Goal: Find specific page/section: Find specific page/section

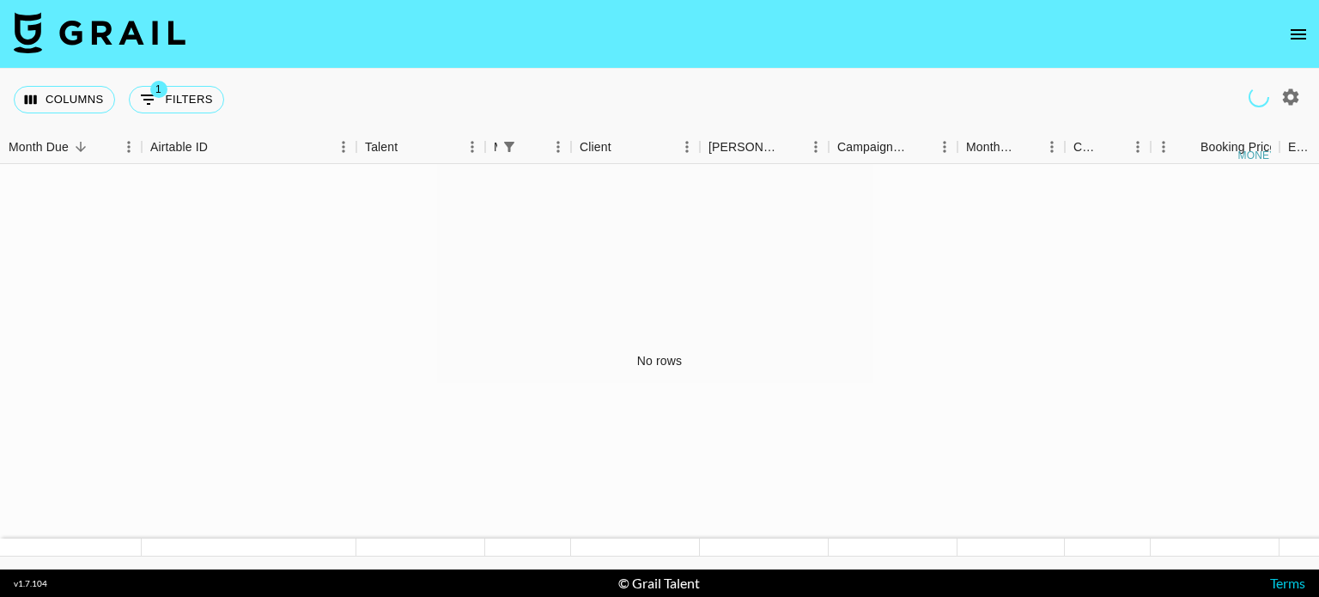
click at [1303, 41] on icon "open drawer" at bounding box center [1298, 34] width 21 height 21
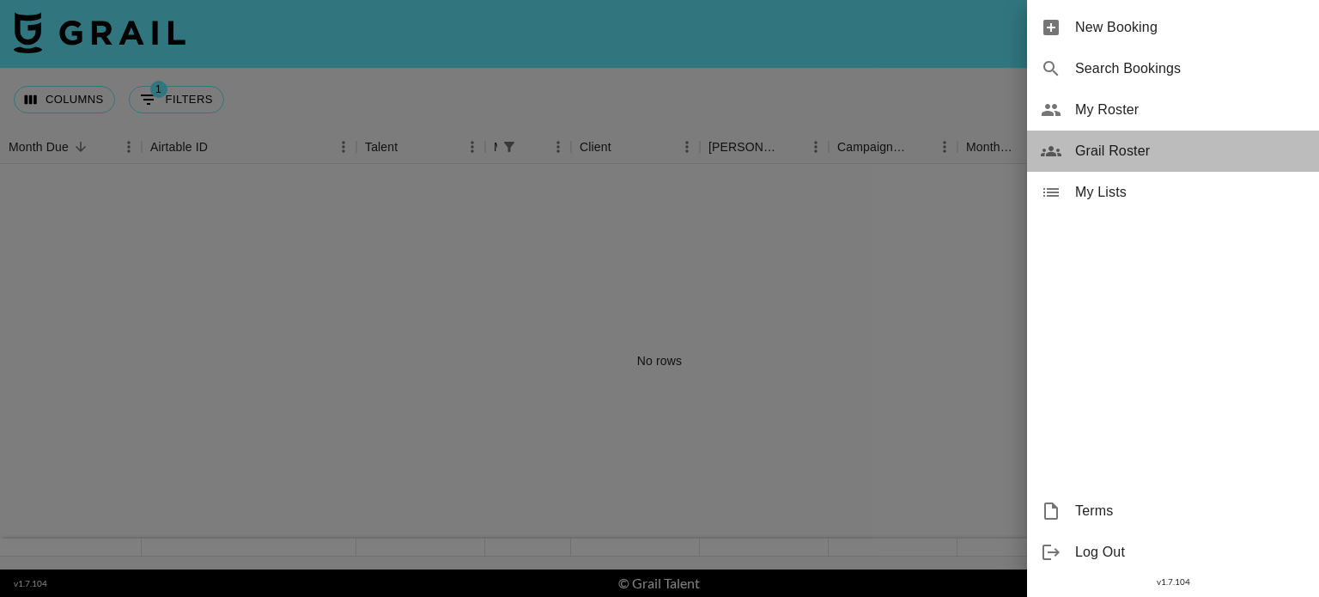
click at [1113, 150] on span "Grail Roster" at bounding box center [1190, 151] width 230 height 21
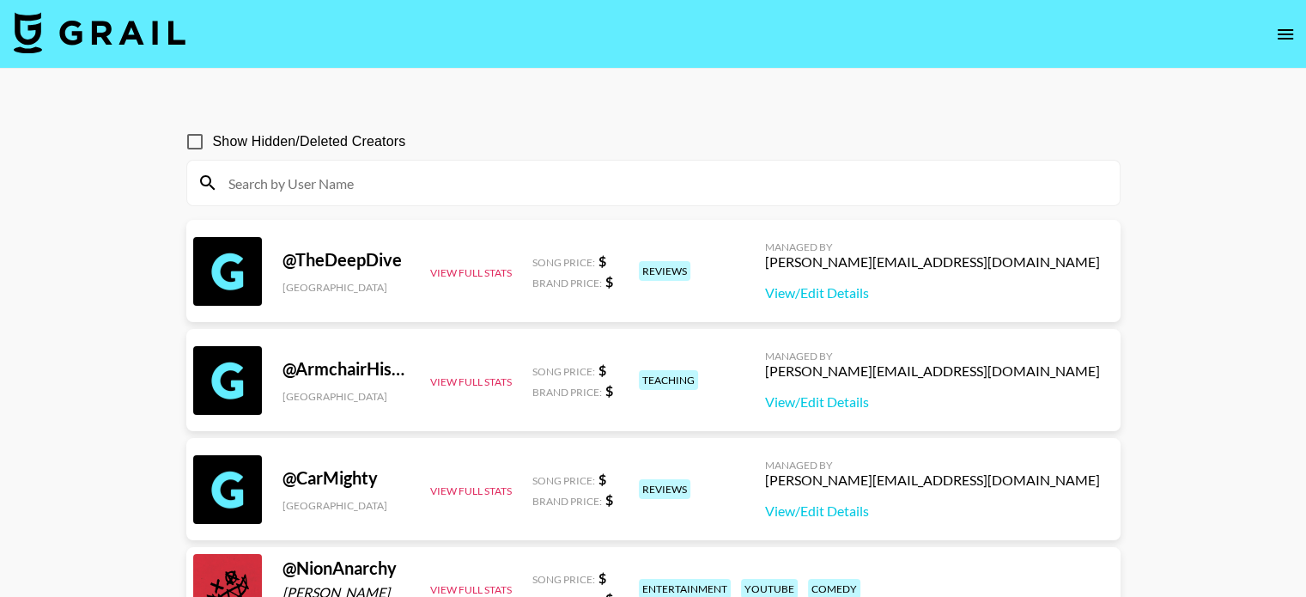
click at [393, 178] on input at bounding box center [663, 182] width 891 height 27
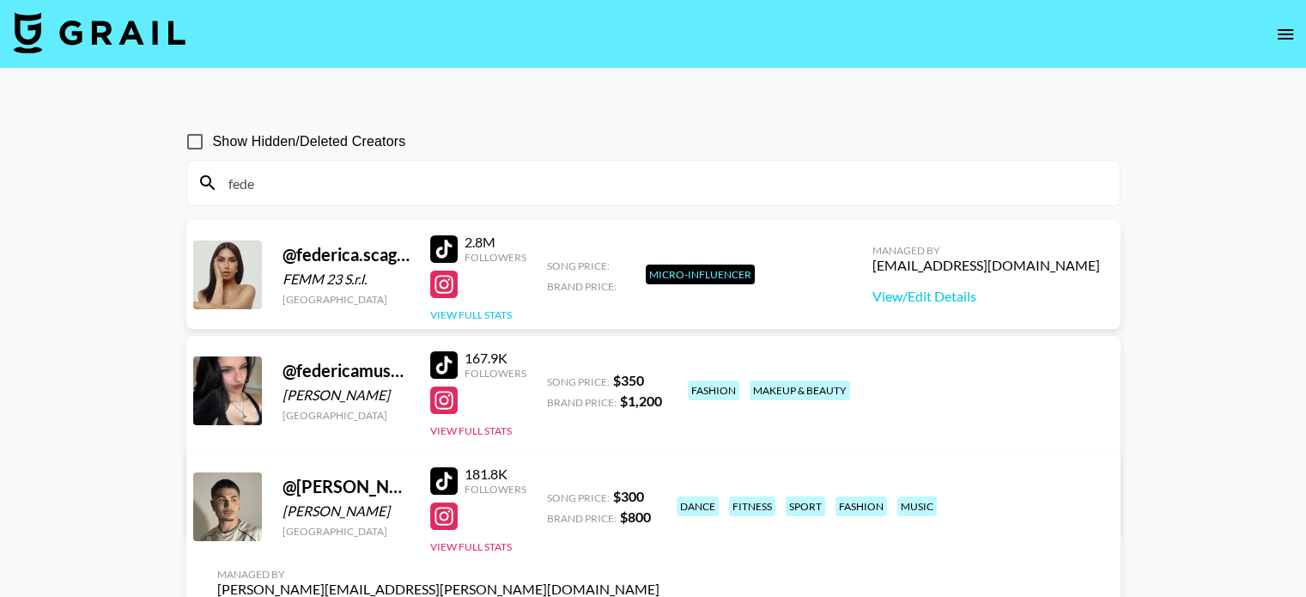
click at [470, 315] on button "View Full Stats" at bounding box center [471, 314] width 82 height 13
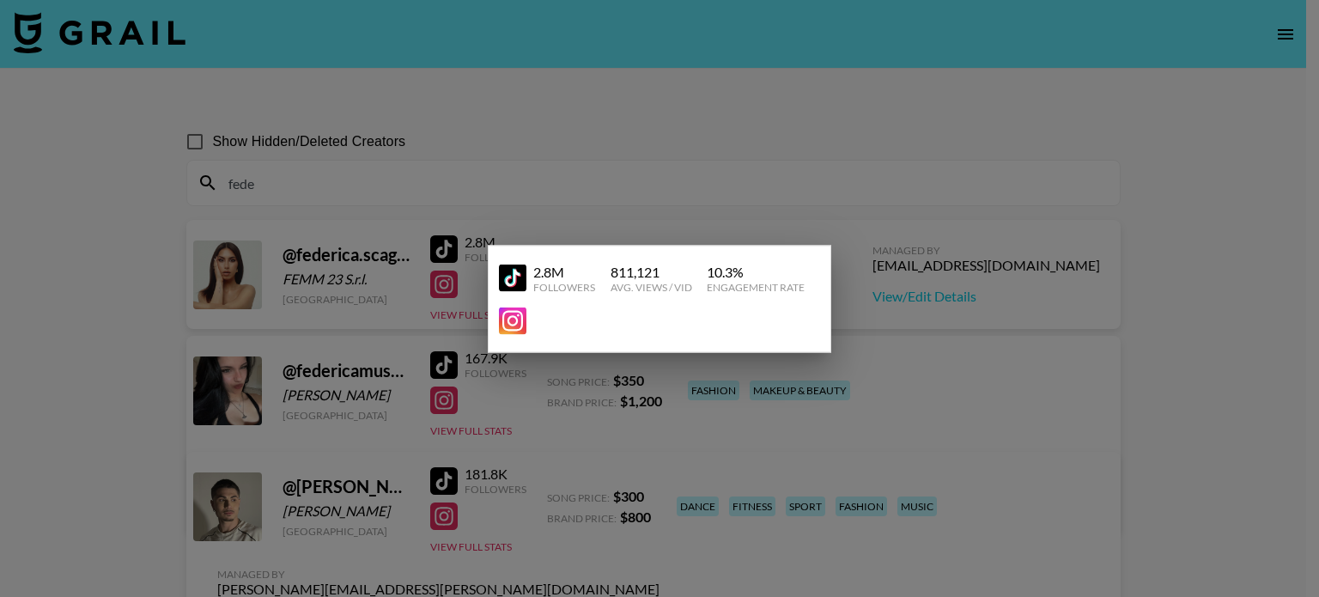
click at [519, 172] on div at bounding box center [659, 298] width 1319 height 597
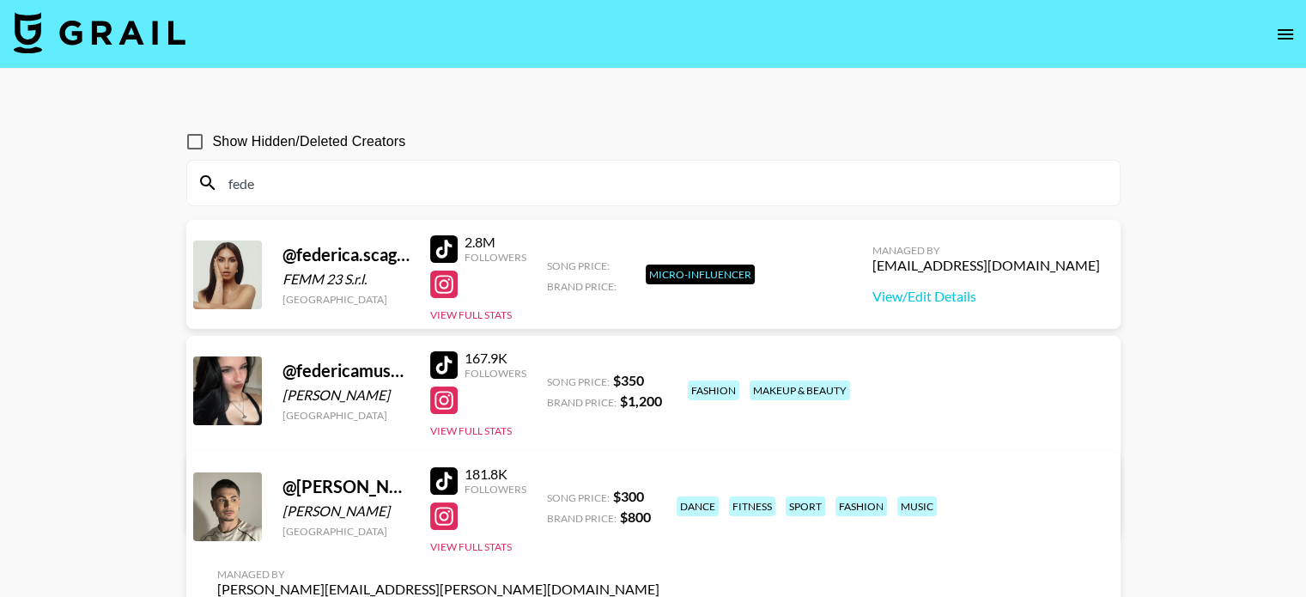
click at [353, 189] on input "fede" at bounding box center [663, 182] width 891 height 27
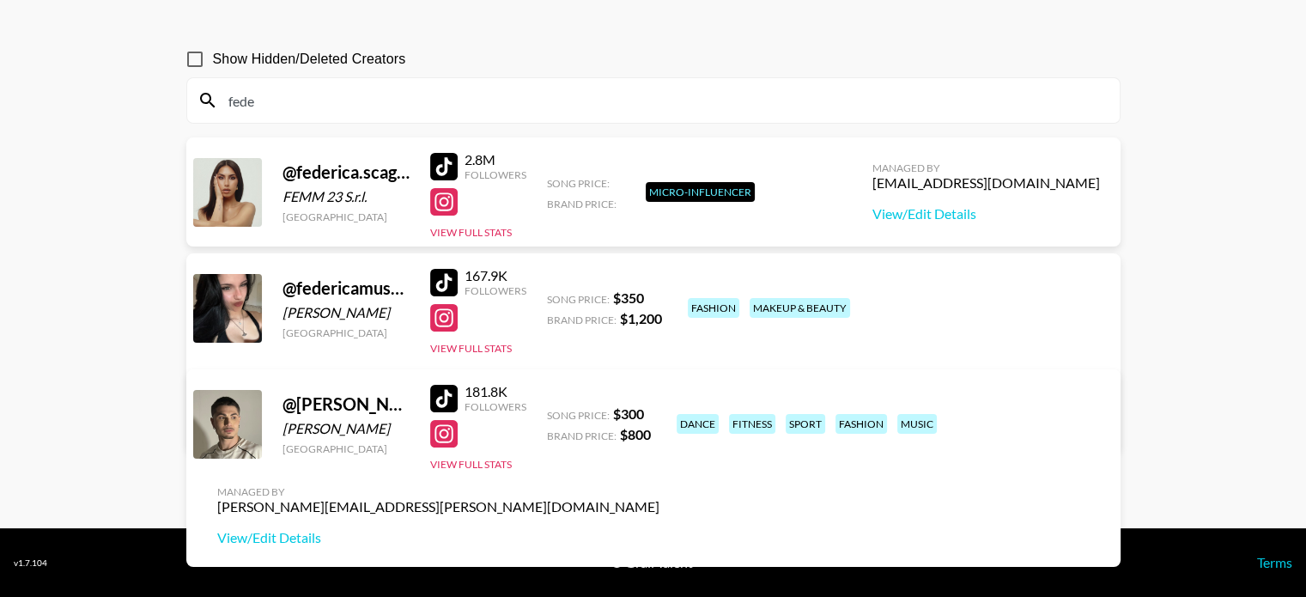
drag, startPoint x: 280, startPoint y: 99, endPoint x: 247, endPoint y: 102, distance: 32.8
click at [247, 102] on input "fede" at bounding box center [663, 100] width 891 height 27
click at [282, 99] on input "fede" at bounding box center [663, 100] width 891 height 27
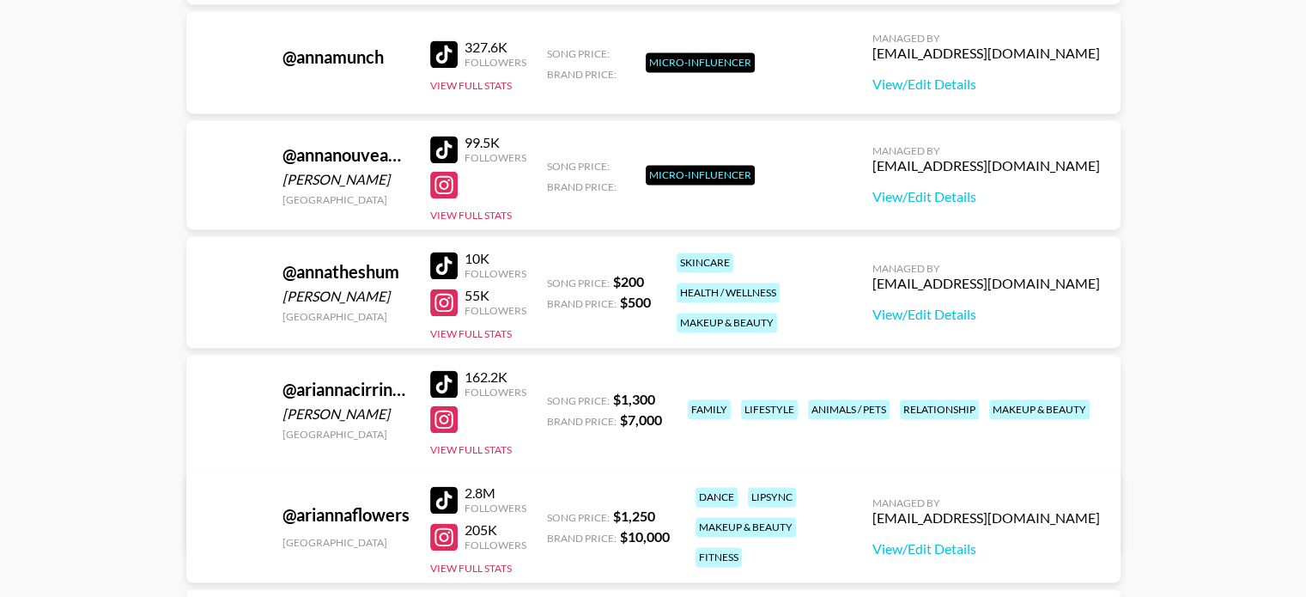
scroll to position [2744, 0]
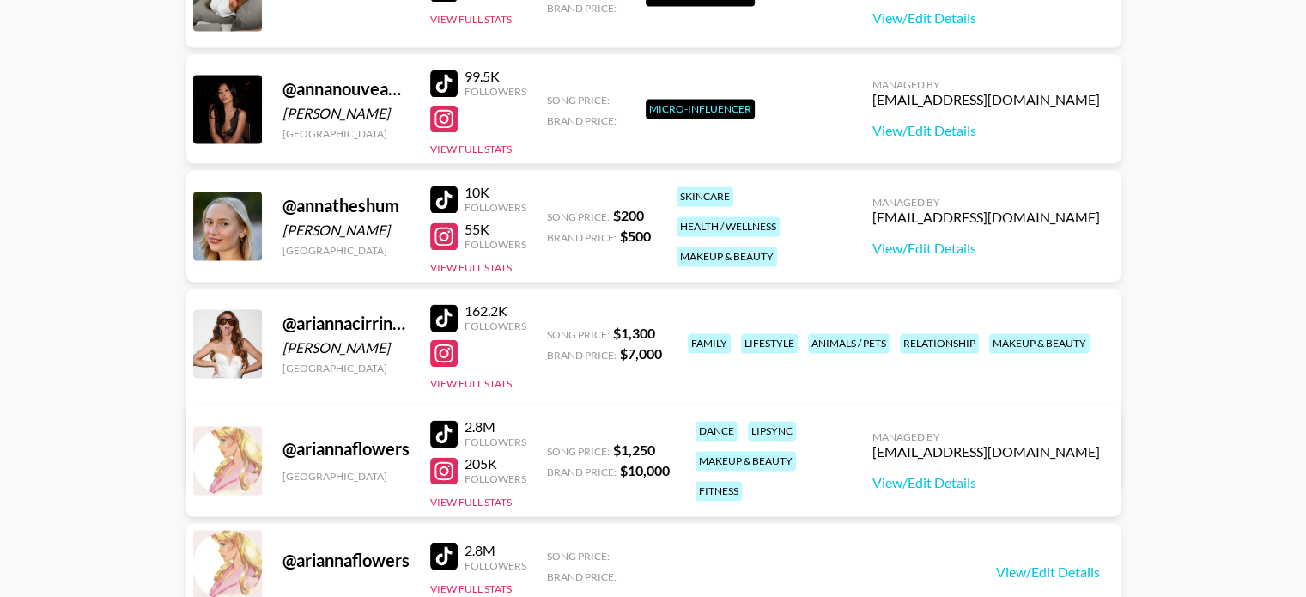
type input "[PERSON_NAME]"
drag, startPoint x: 288, startPoint y: 348, endPoint x: 397, endPoint y: 359, distance: 108.7
click at [388, 355] on div "@ ariannacirrincionereal [PERSON_NAME] [GEOGRAPHIC_DATA]" at bounding box center [345, 343] width 127 height 62
click at [400, 366] on div "[GEOGRAPHIC_DATA]" at bounding box center [345, 367] width 127 height 13
drag, startPoint x: 663, startPoint y: 356, endPoint x: 549, endPoint y: 372, distance: 115.2
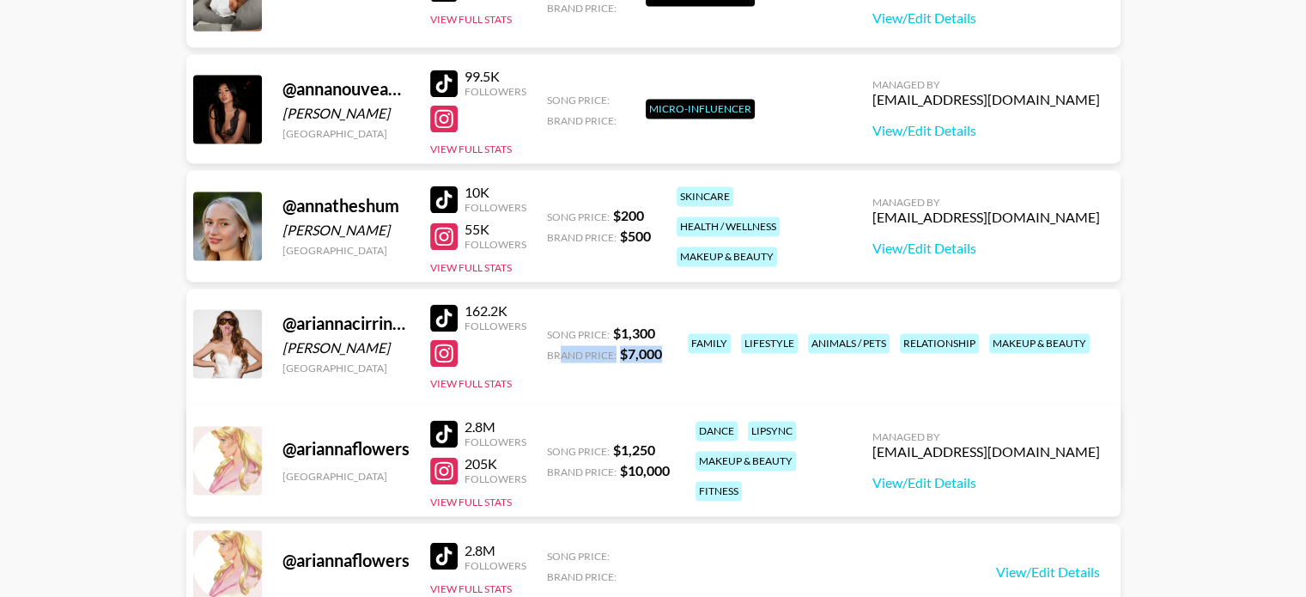
click at [554, 371] on div "@ ariannacirrincionereal [PERSON_NAME] [GEOGRAPHIC_DATA] 162.2K Followers View …" at bounding box center [653, 386] width 934 height 197
click at [540, 373] on div "@ ariannacirrincionereal [PERSON_NAME] [GEOGRAPHIC_DATA] 162.2K Followers View …" at bounding box center [653, 386] width 934 height 197
click at [557, 375] on div "@ ariannacirrincionereal [PERSON_NAME] [GEOGRAPHIC_DATA] 162.2K Followers View …" at bounding box center [653, 386] width 934 height 197
drag, startPoint x: 662, startPoint y: 353, endPoint x: 615, endPoint y: 354, distance: 47.2
click at [615, 354] on div "@ ariannacirrincionereal [PERSON_NAME] [GEOGRAPHIC_DATA] 162.2K Followers View …" at bounding box center [653, 386] width 934 height 197
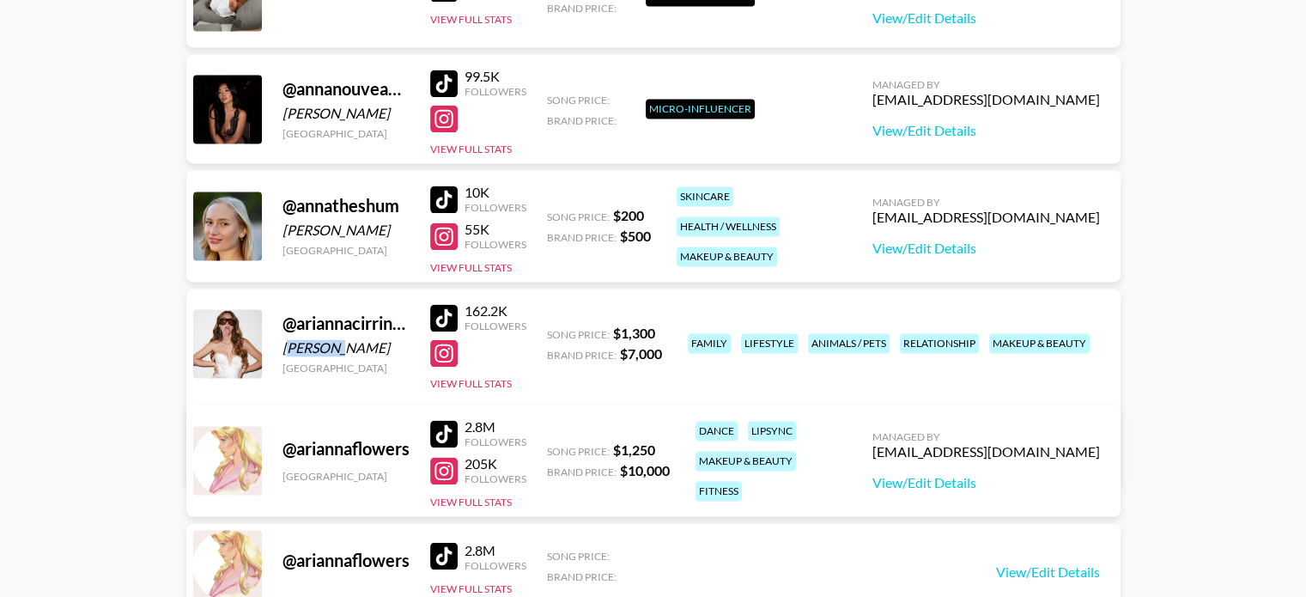
drag, startPoint x: 288, startPoint y: 348, endPoint x: 334, endPoint y: 353, distance: 45.8
click at [334, 353] on div "[PERSON_NAME]" at bounding box center [345, 347] width 127 height 17
click at [287, 346] on div "[PERSON_NAME]" at bounding box center [345, 347] width 127 height 17
drag, startPoint x: 282, startPoint y: 347, endPoint x: 397, endPoint y: 356, distance: 116.3
click at [397, 356] on div "@ ariannacirrincionereal [PERSON_NAME] [GEOGRAPHIC_DATA]" at bounding box center [345, 343] width 127 height 62
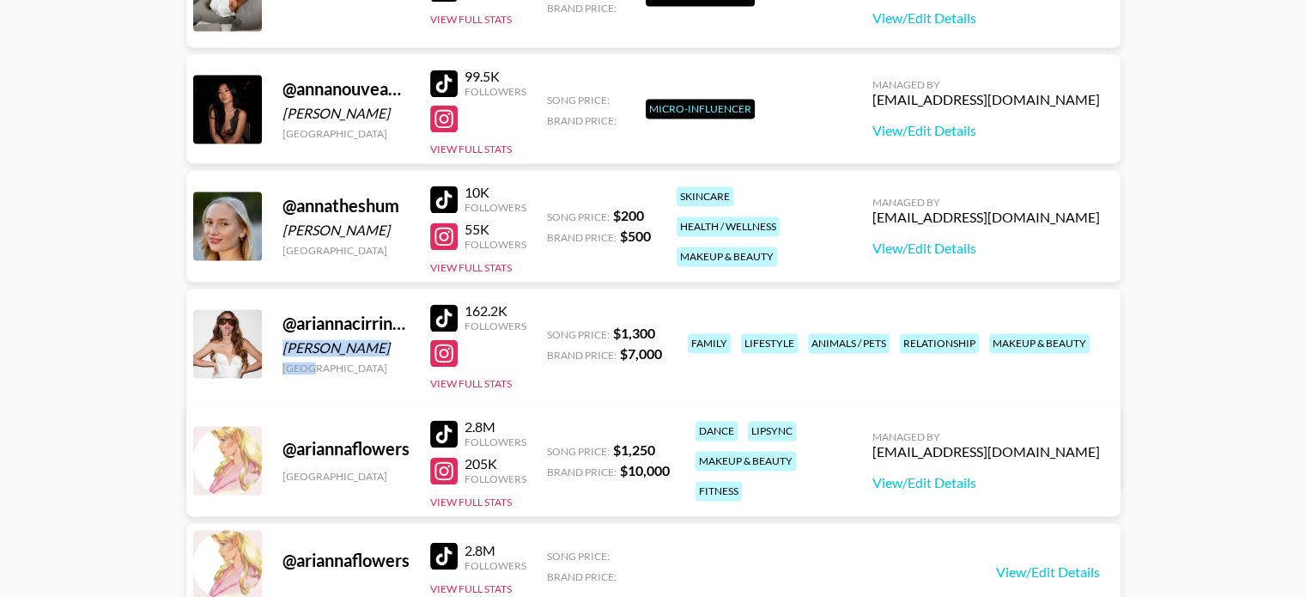
click at [350, 346] on div "[PERSON_NAME]" at bounding box center [345, 347] width 127 height 17
drag, startPoint x: 282, startPoint y: 341, endPoint x: 396, endPoint y: 349, distance: 114.5
click at [396, 349] on div "[PERSON_NAME]" at bounding box center [345, 347] width 127 height 17
copy div "[PERSON_NAME]"
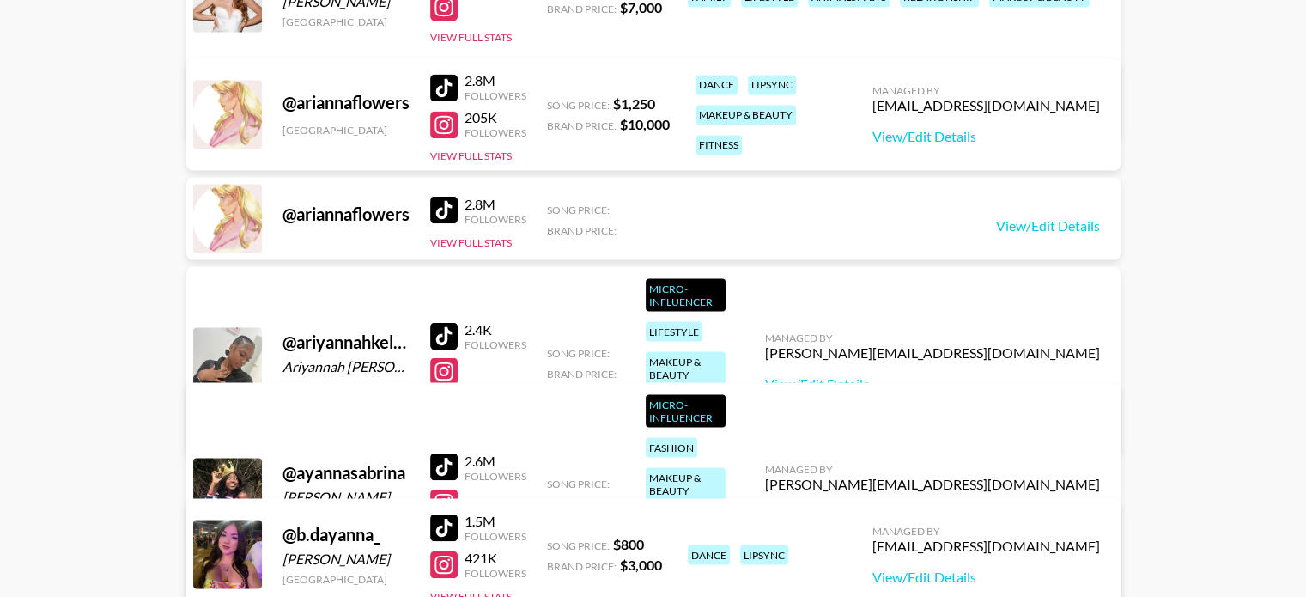
scroll to position [2824, 0]
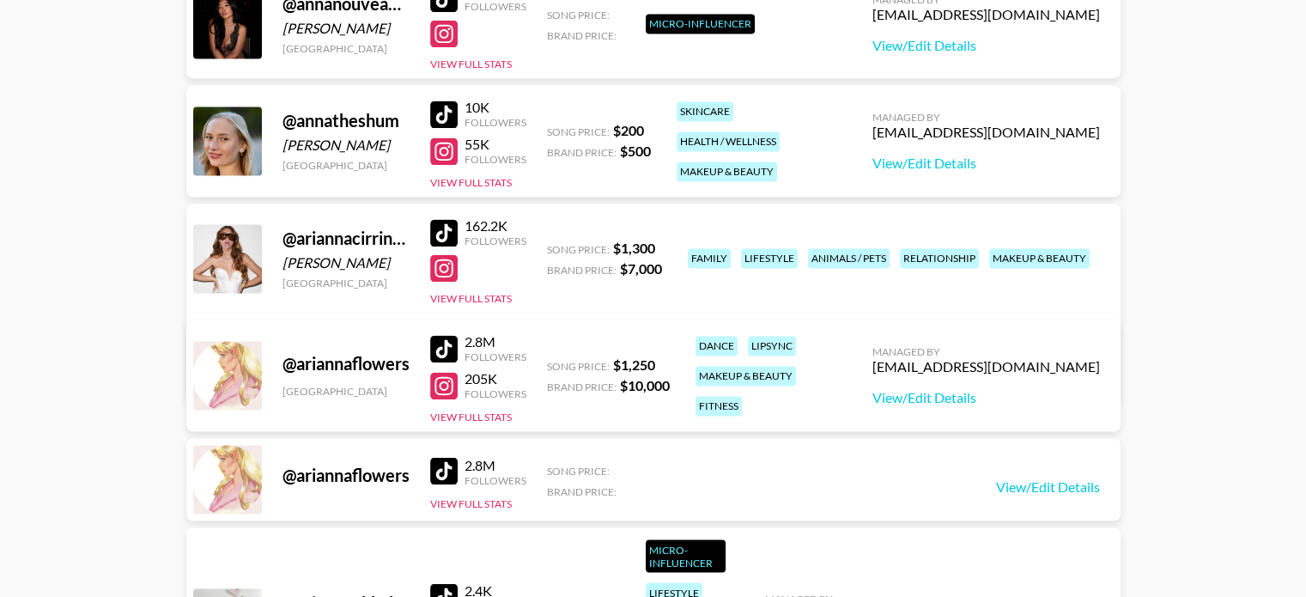
click at [578, 277] on div "@ ariannacirrincionereal [PERSON_NAME] [GEOGRAPHIC_DATA] 162.2K Followers View …" at bounding box center [653, 301] width 934 height 197
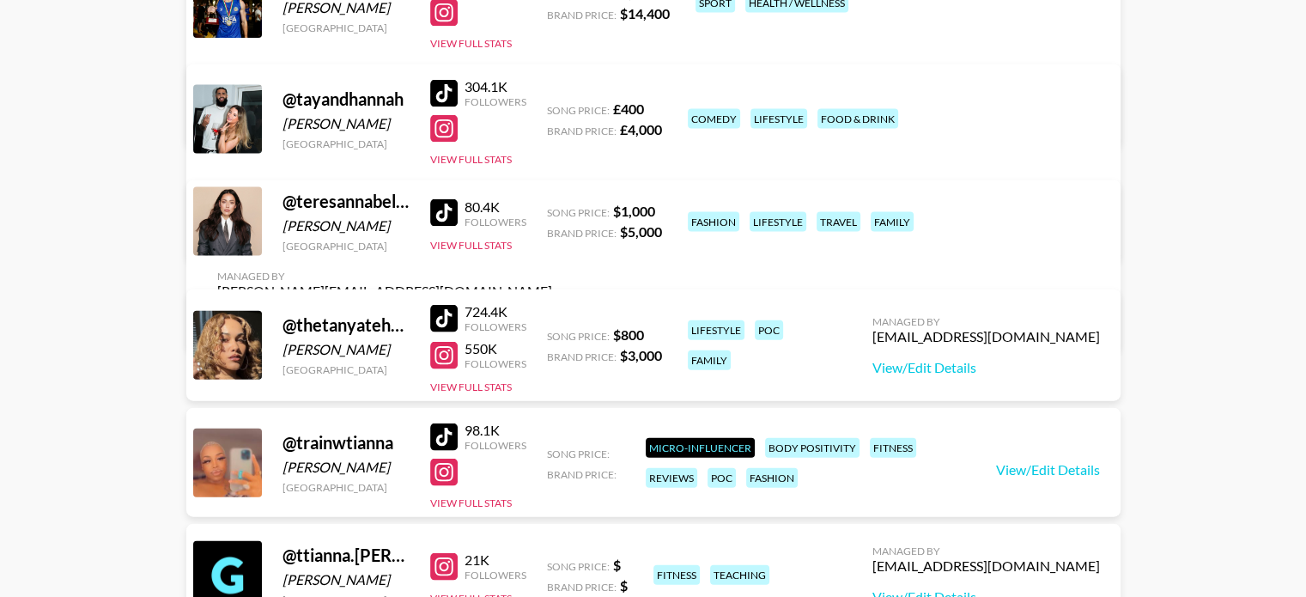
scroll to position [10348, 0]
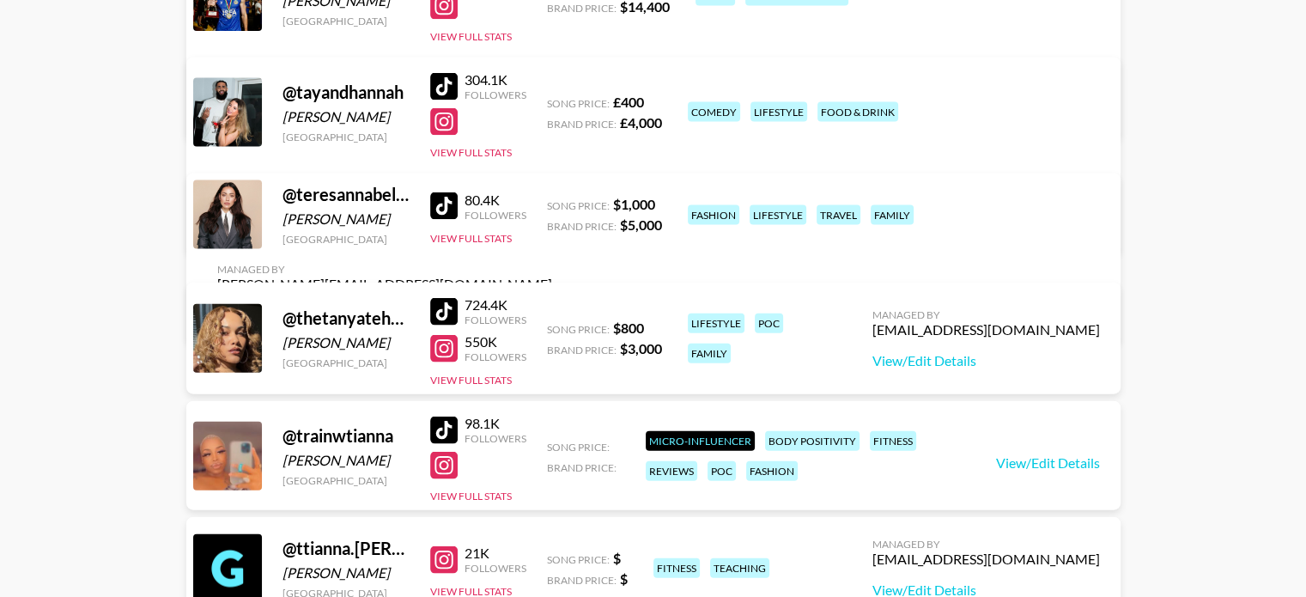
drag, startPoint x: 401, startPoint y: 225, endPoint x: 282, endPoint y: 230, distance: 119.4
click at [282, 228] on div "[PERSON_NAME]" at bounding box center [345, 218] width 127 height 17
copy div "[PERSON_NAME]"
